Goal: Find specific page/section: Find specific page/section

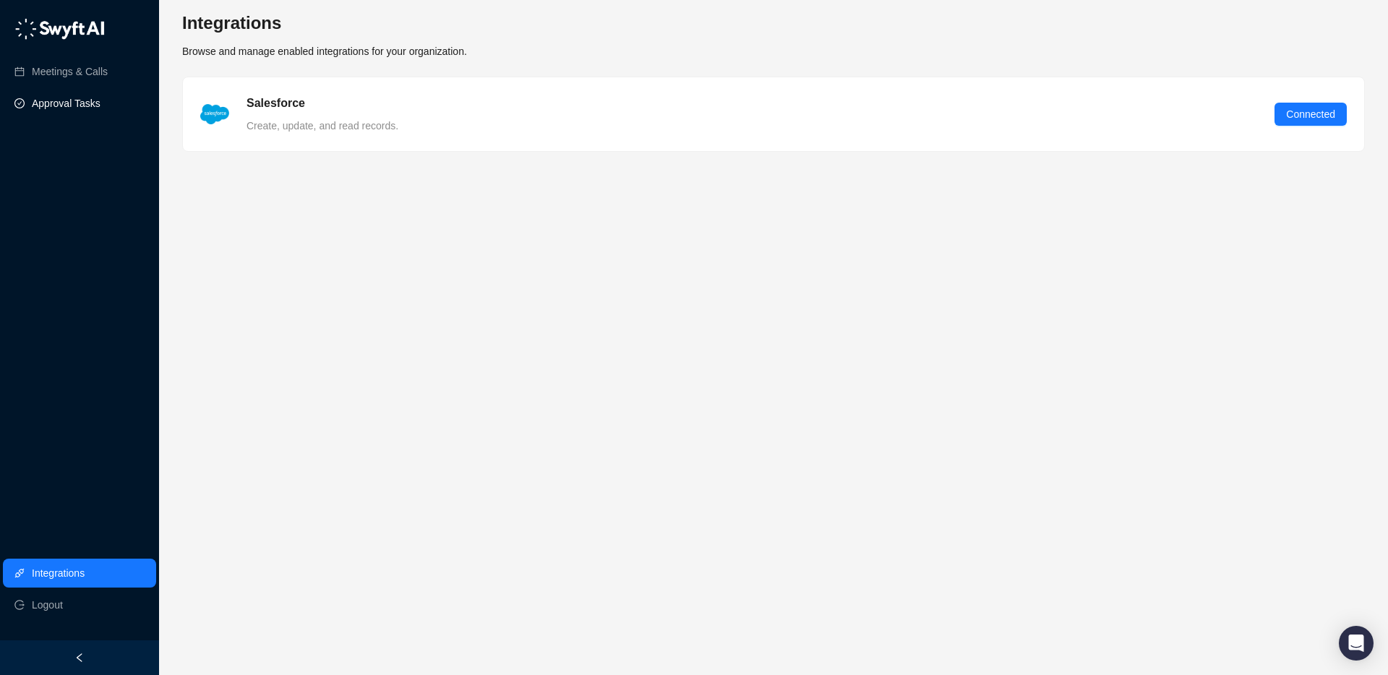
click at [67, 96] on link "Approval Tasks" at bounding box center [66, 103] width 69 height 29
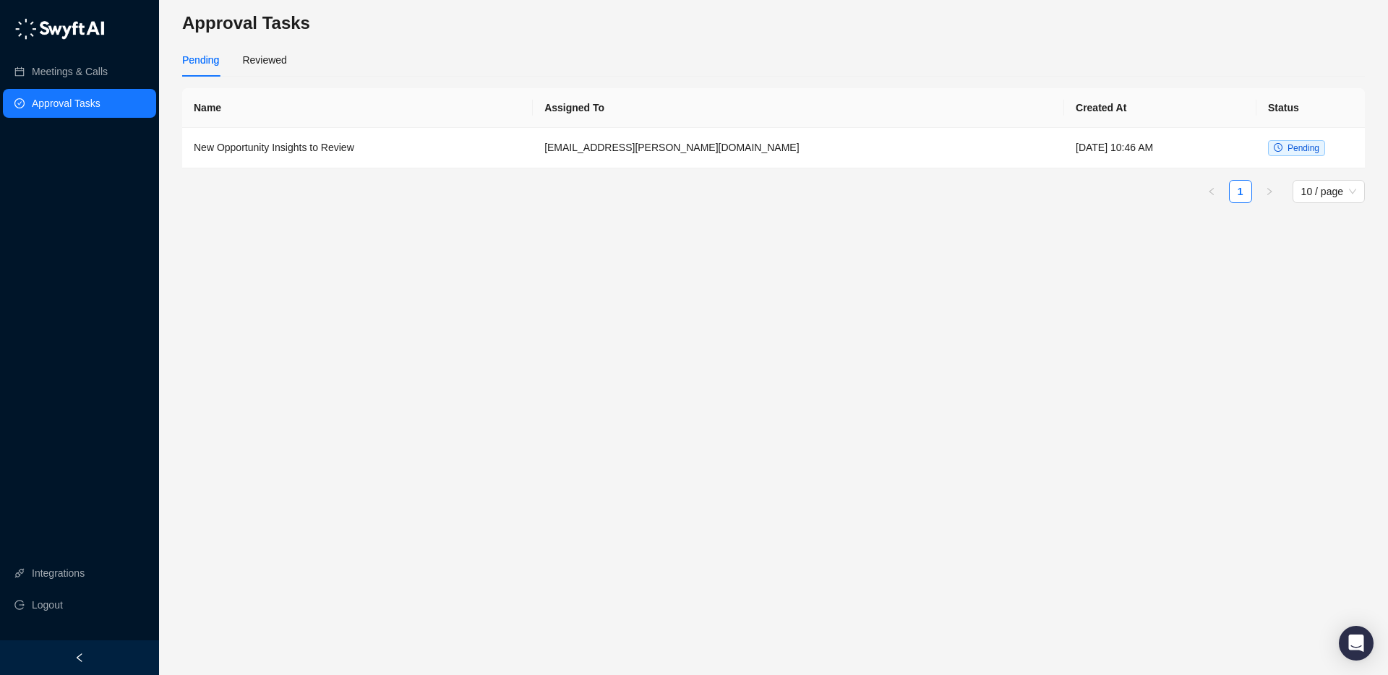
click at [294, 51] on div "Pending Reviewed" at bounding box center [773, 59] width 1183 height 33
click at [269, 60] on div "Reviewed" at bounding box center [264, 60] width 44 height 16
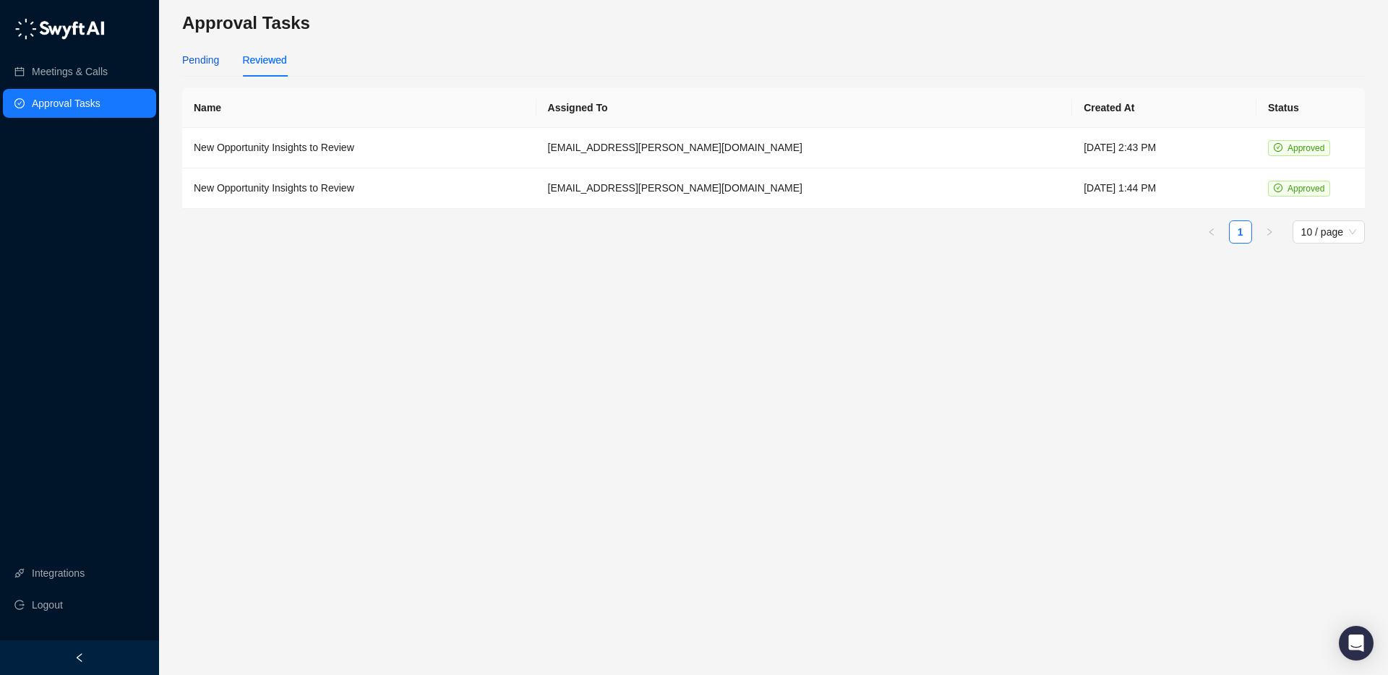
click at [199, 61] on div "Pending" at bounding box center [200, 60] width 37 height 16
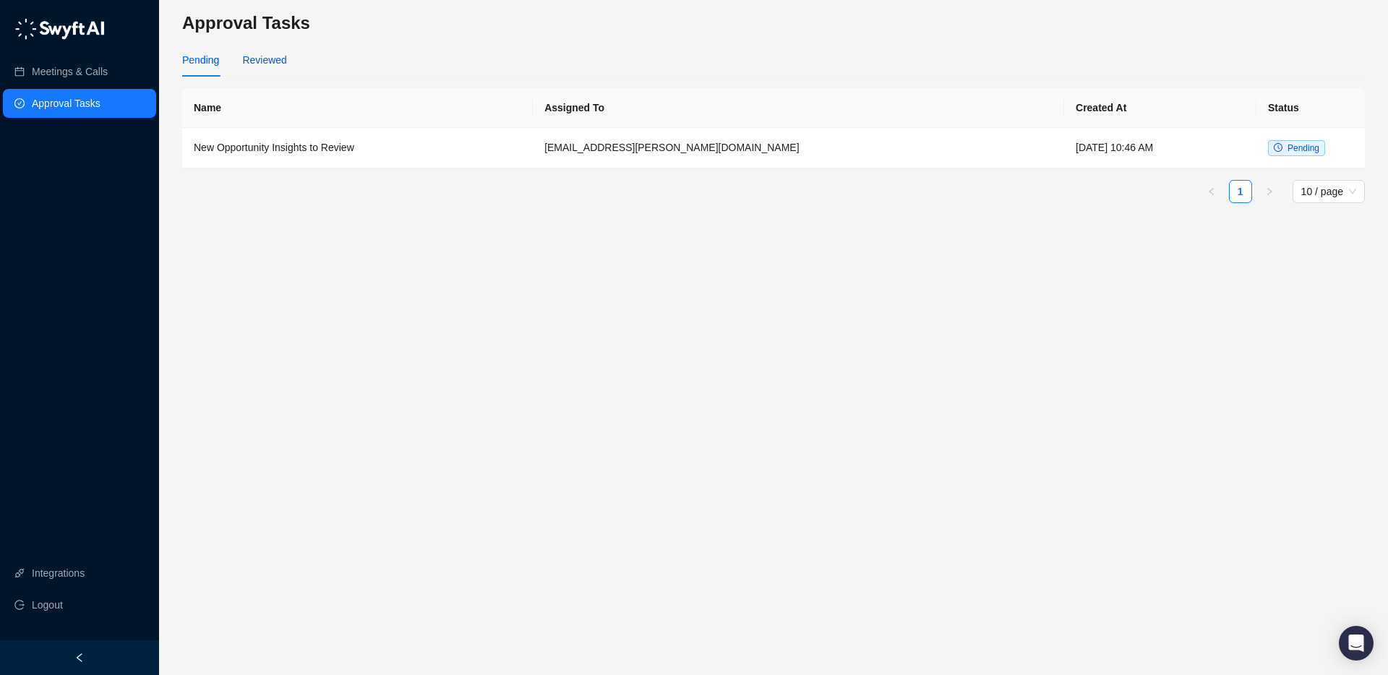
click at [264, 56] on div "Reviewed" at bounding box center [264, 60] width 44 height 16
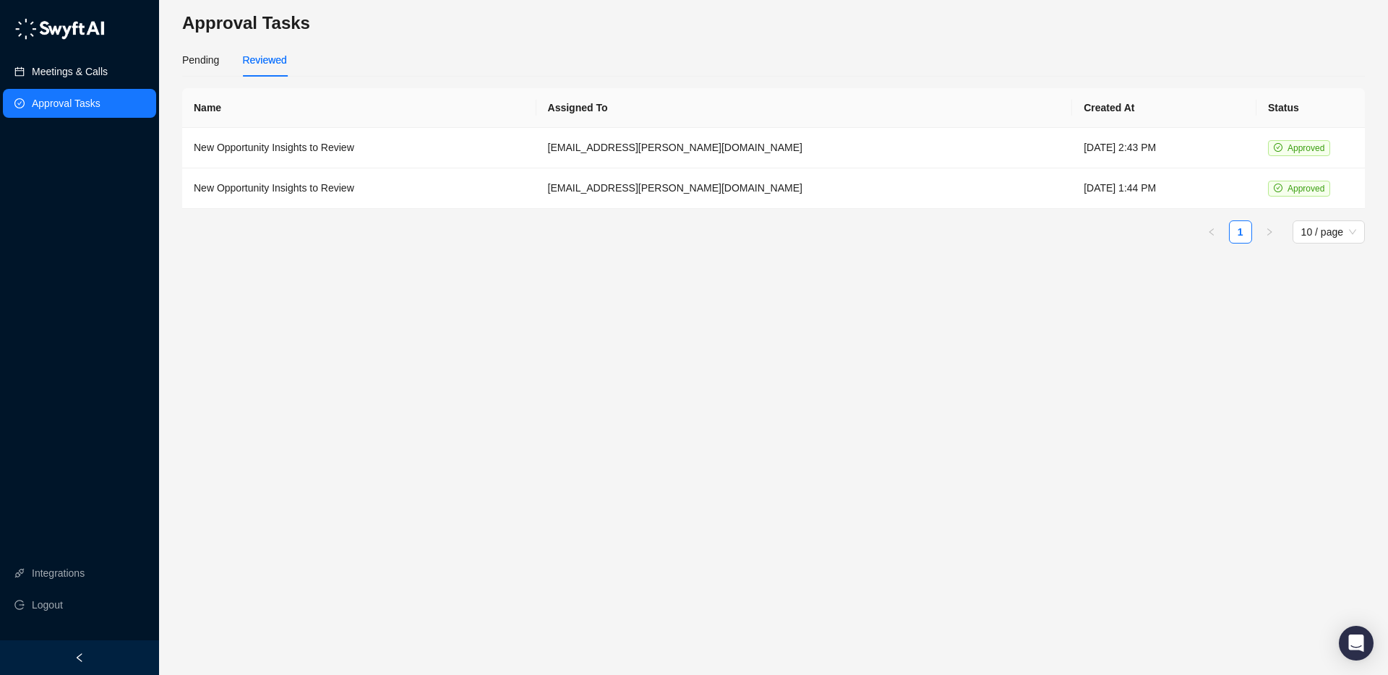
click at [108, 65] on link "Meetings & Calls" at bounding box center [70, 71] width 76 height 29
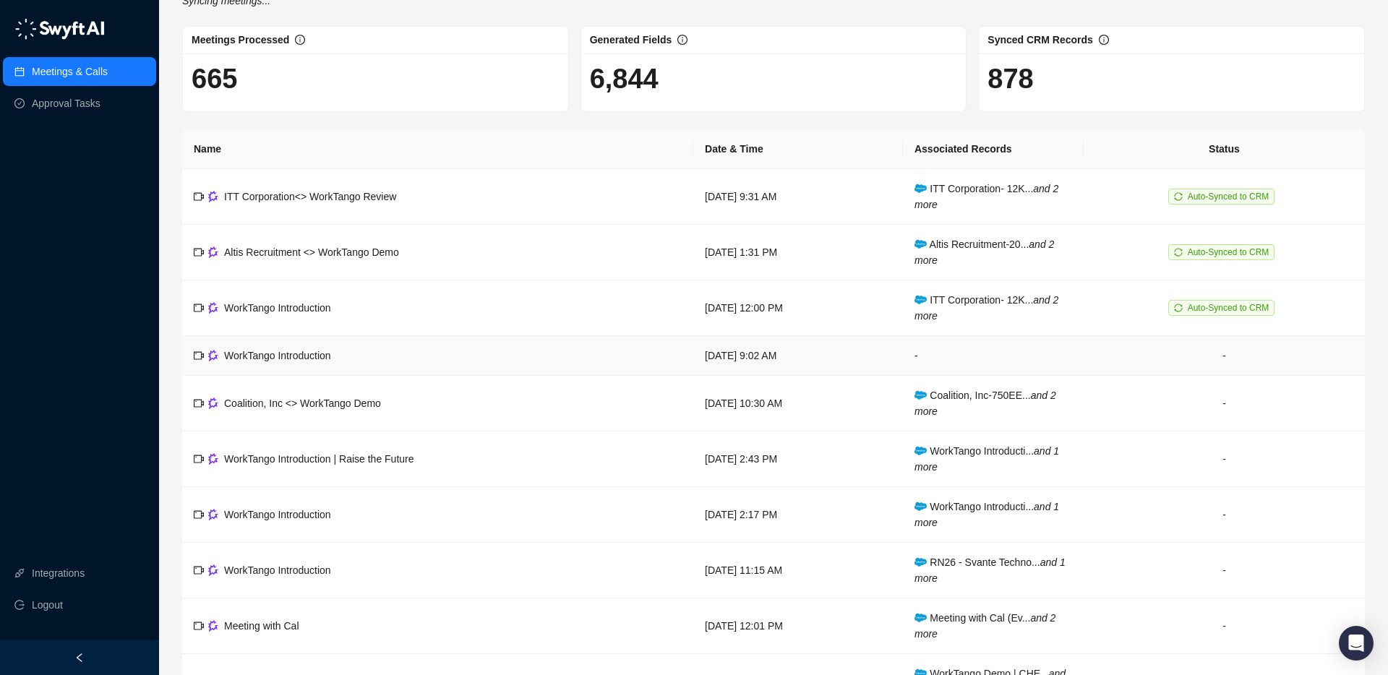
scroll to position [43, 0]
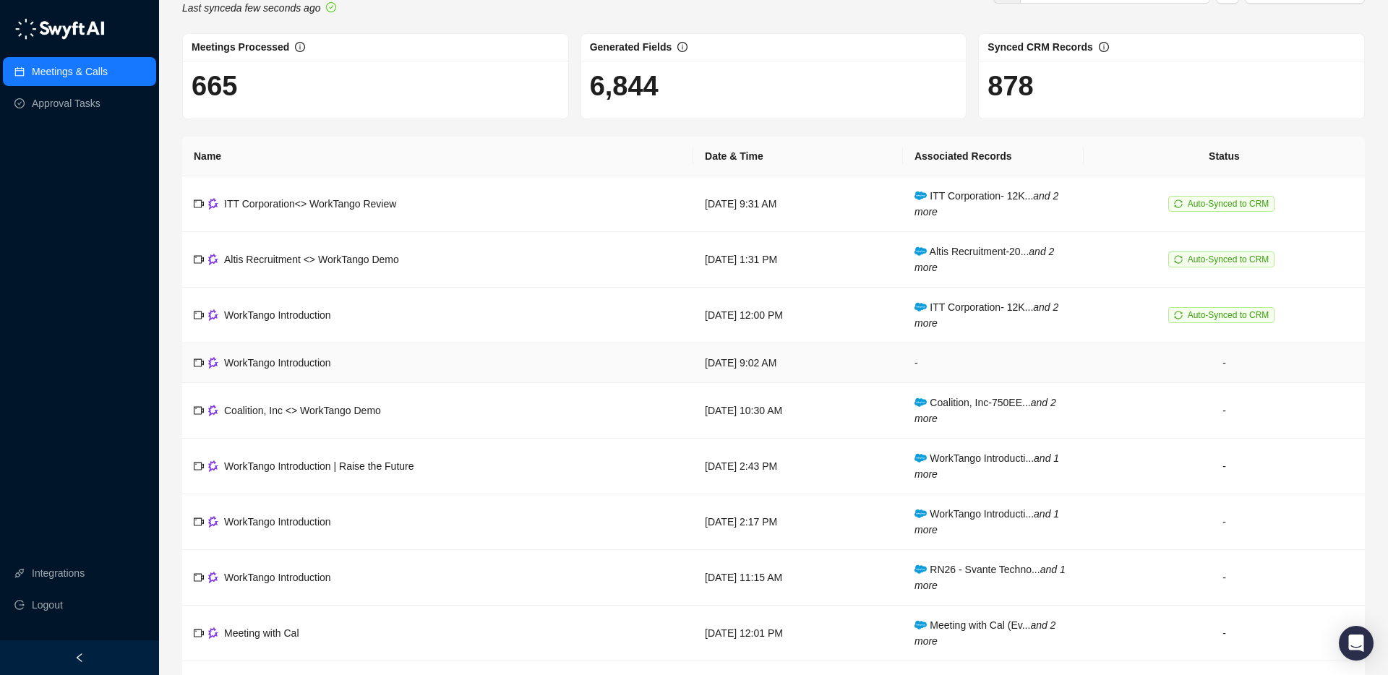
click at [987, 359] on td "-" at bounding box center [993, 363] width 181 height 40
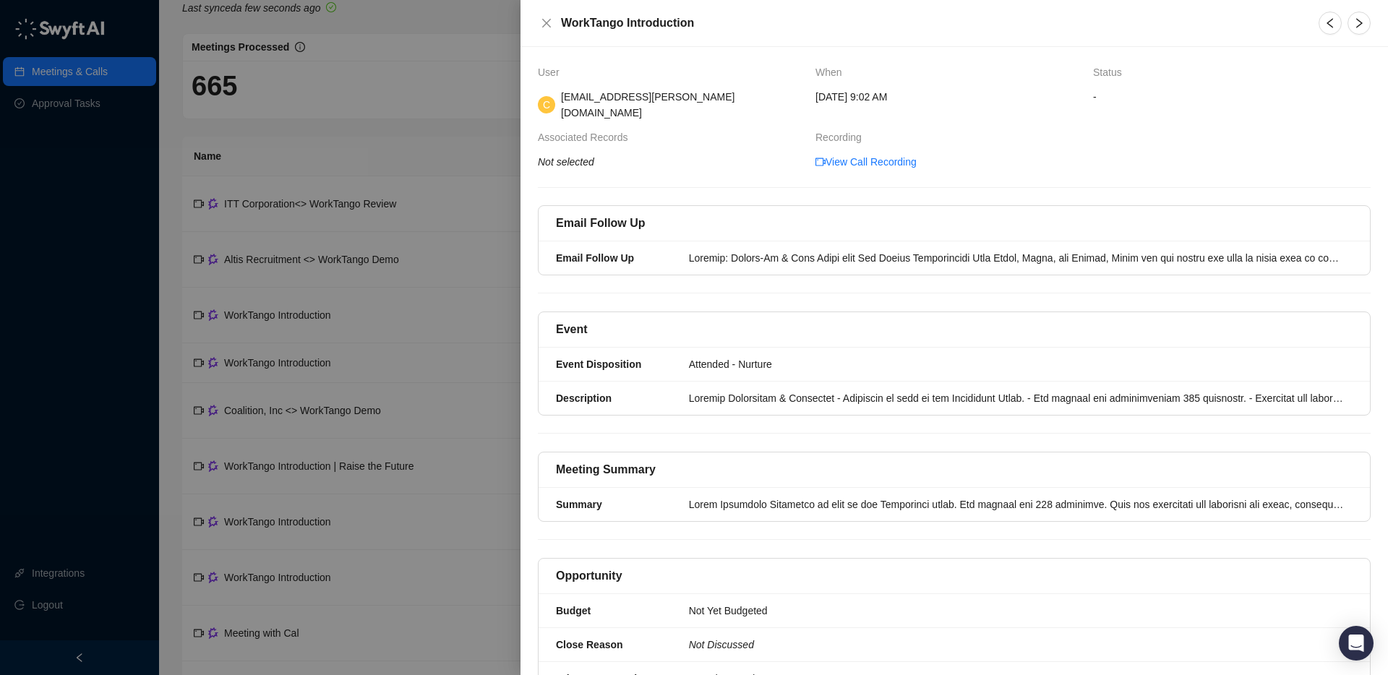
drag, startPoint x: 1089, startPoint y: 190, endPoint x: 1225, endPoint y: 75, distance: 178.5
